Goal: Task Accomplishment & Management: Complete application form

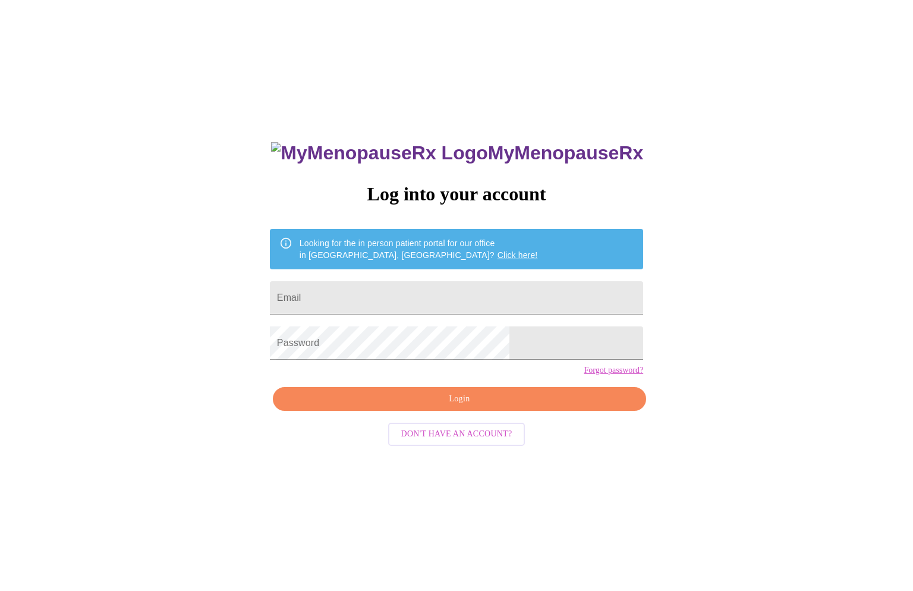
click at [470, 145] on h3 "MyMenopauseRx" at bounding box center [457, 153] width 372 height 22
click at [458, 442] on span "Don't have an account?" at bounding box center [456, 434] width 111 height 15
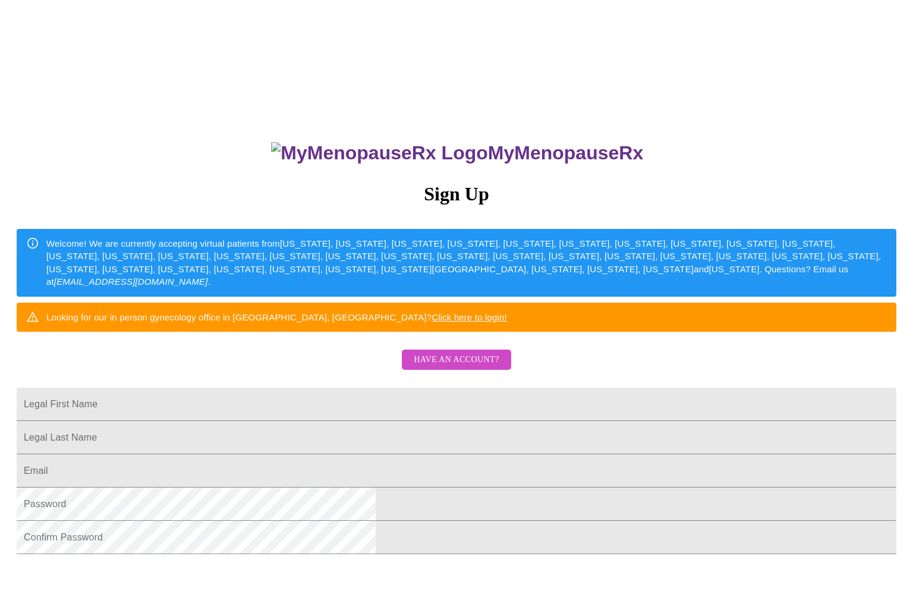
drag, startPoint x: 577, startPoint y: 148, endPoint x: 366, endPoint y: 150, distance: 211.1
click at [391, 148] on h3 "MyMenopauseRx" at bounding box center [457, 153] width 879 height 22
